Goal: Find specific page/section: Find specific page/section

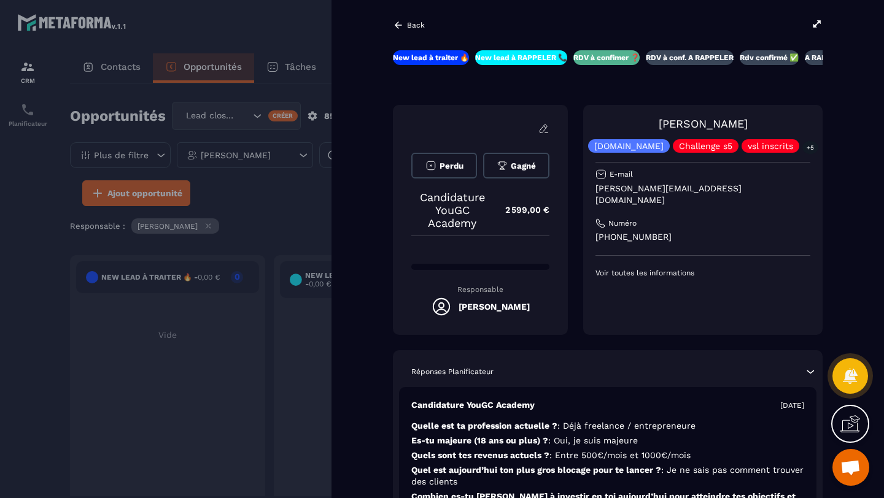
scroll to position [85, 0]
click at [814, 23] on icon at bounding box center [816, 23] width 11 height 11
click at [395, 23] on icon at bounding box center [398, 25] width 11 height 11
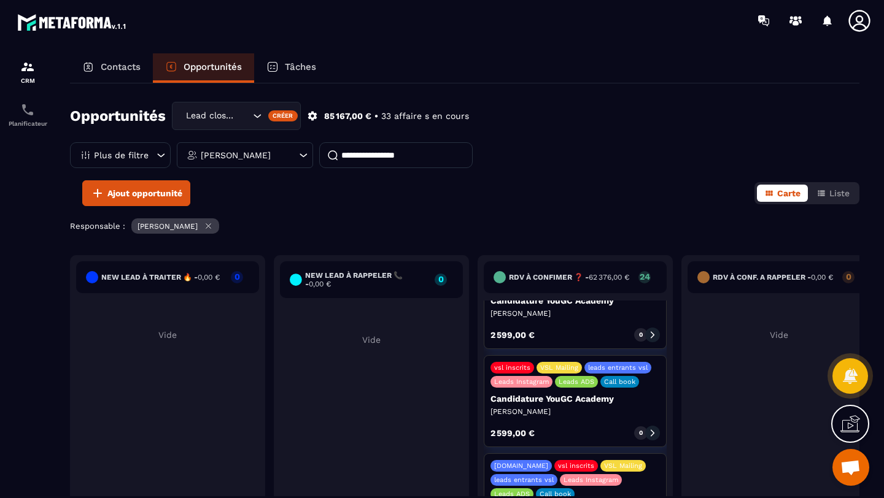
scroll to position [171, 0]
click at [652, 432] on icon at bounding box center [652, 432] width 9 height 9
